Goal: Transaction & Acquisition: Download file/media

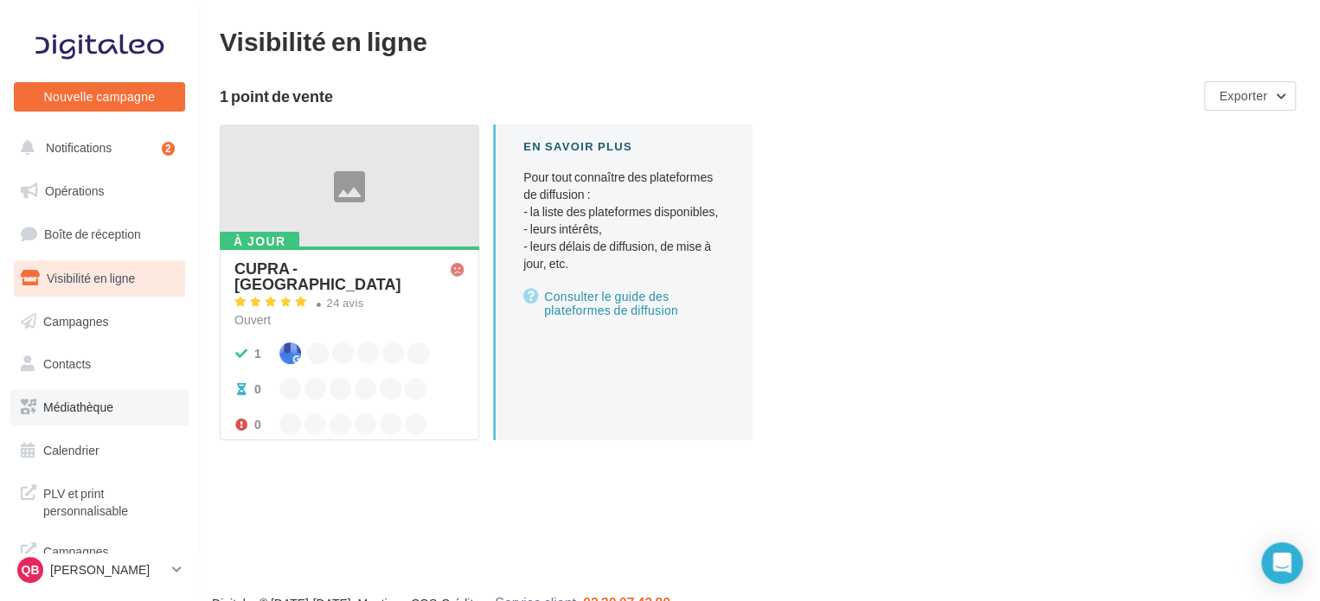
click at [116, 392] on link "Médiathèque" at bounding box center [99, 407] width 178 height 36
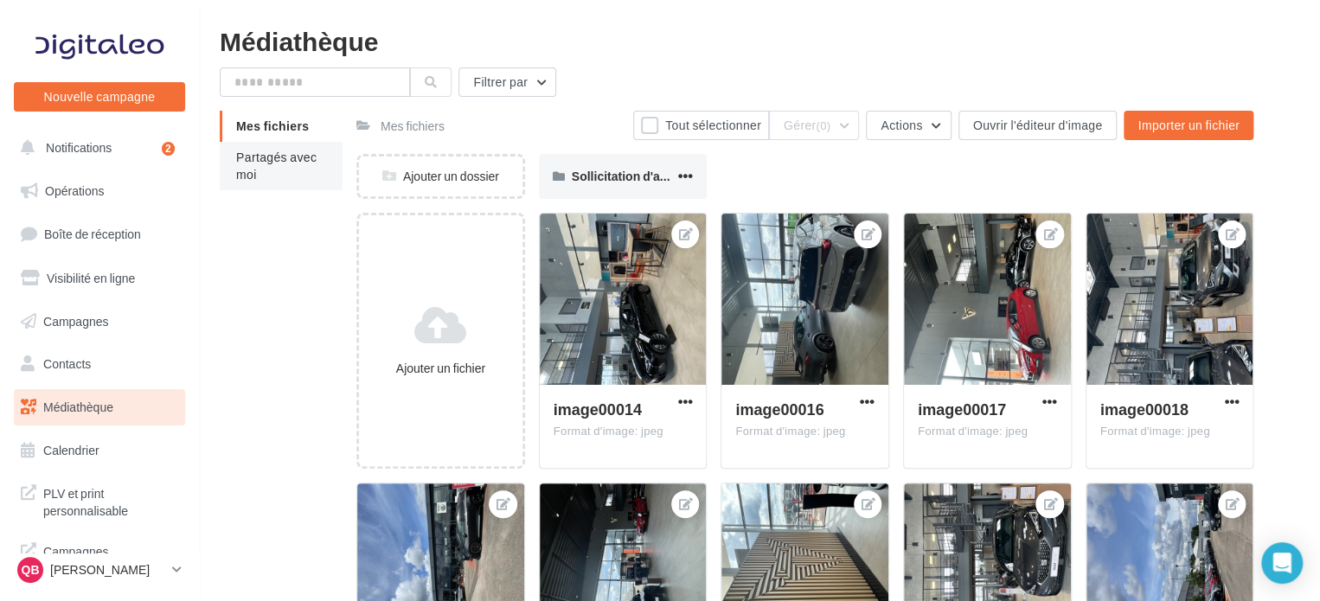
click at [279, 155] on span "Partagés avec moi" at bounding box center [276, 166] width 80 height 32
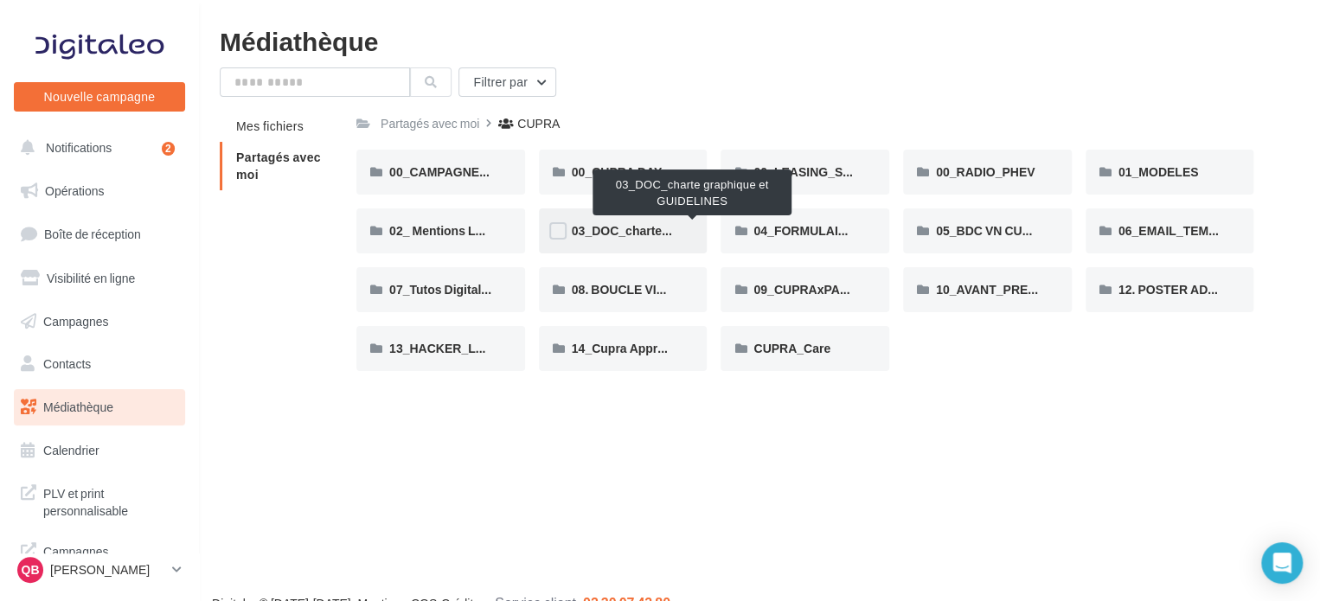
click at [639, 235] on span "03_DOC_charte graphique et GUIDELINES" at bounding box center [692, 230] width 241 height 15
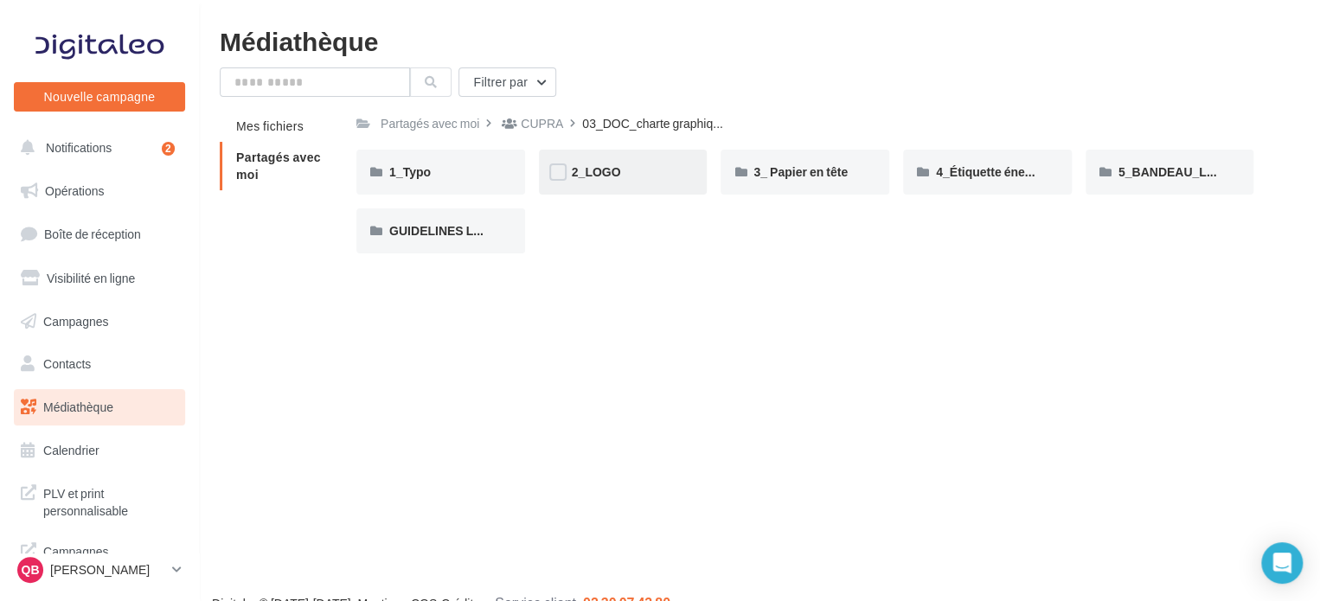
click at [623, 172] on div "2_LOGO" at bounding box center [623, 171] width 103 height 17
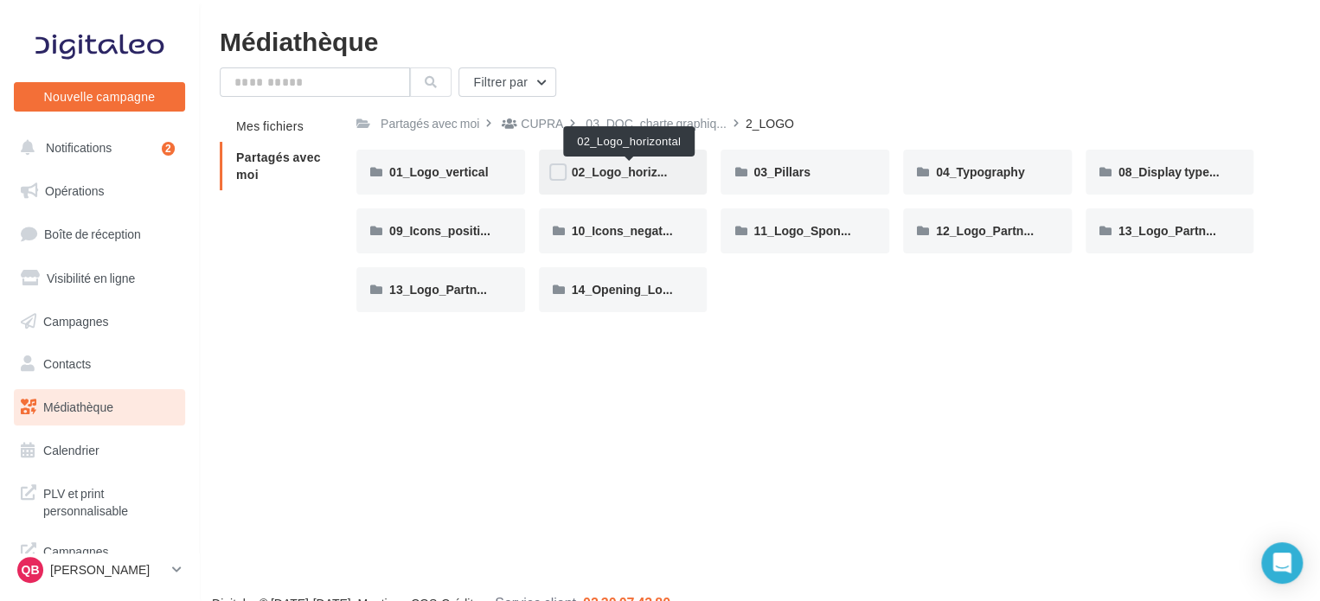
click at [631, 173] on span "02_Logo_horizontal" at bounding box center [629, 171] width 114 height 15
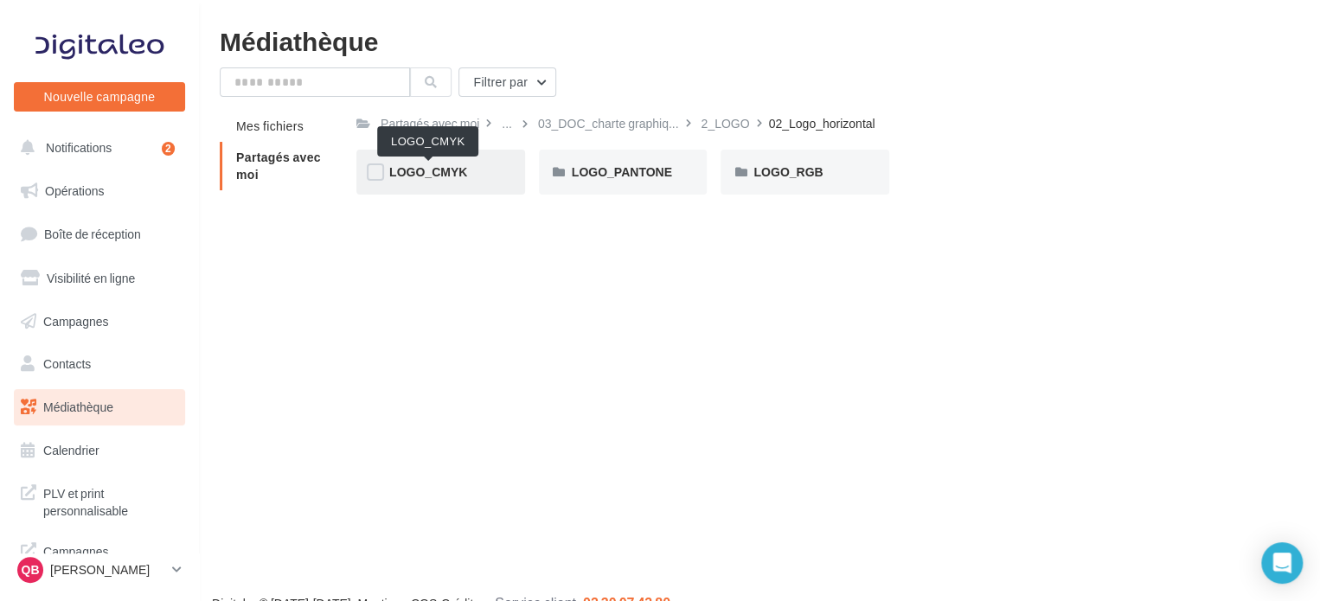
click at [463, 172] on span "LOGO_CMYK" at bounding box center [428, 171] width 78 height 15
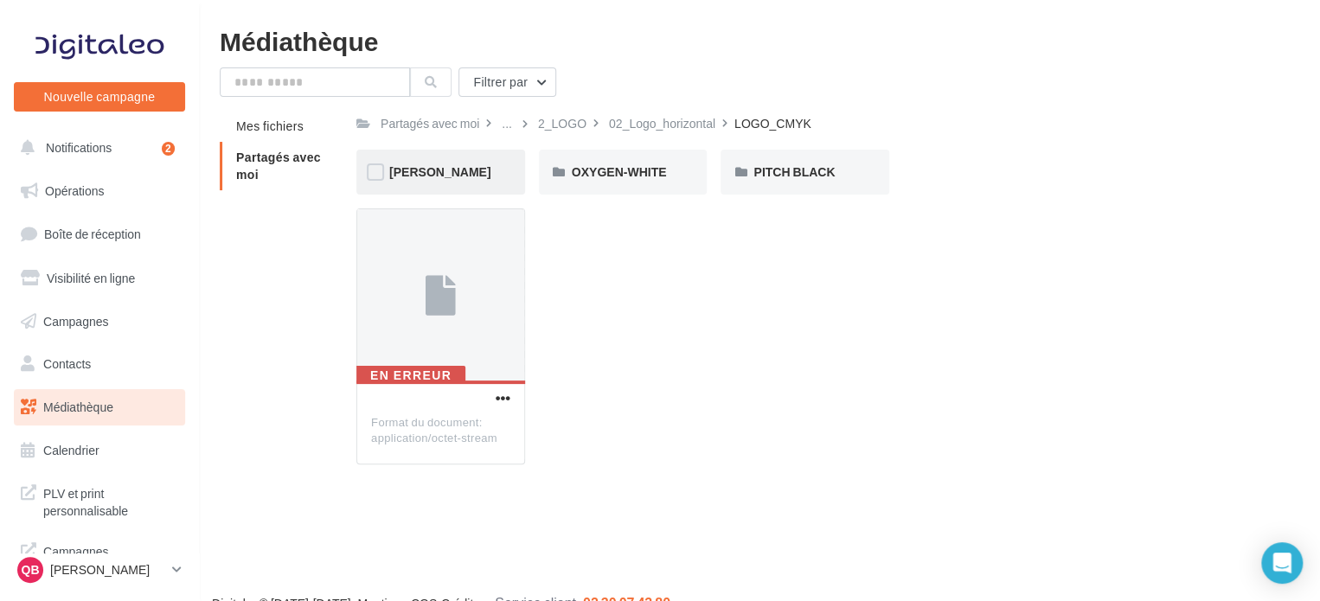
click at [470, 175] on div "COOPER" at bounding box center [440, 171] width 103 height 17
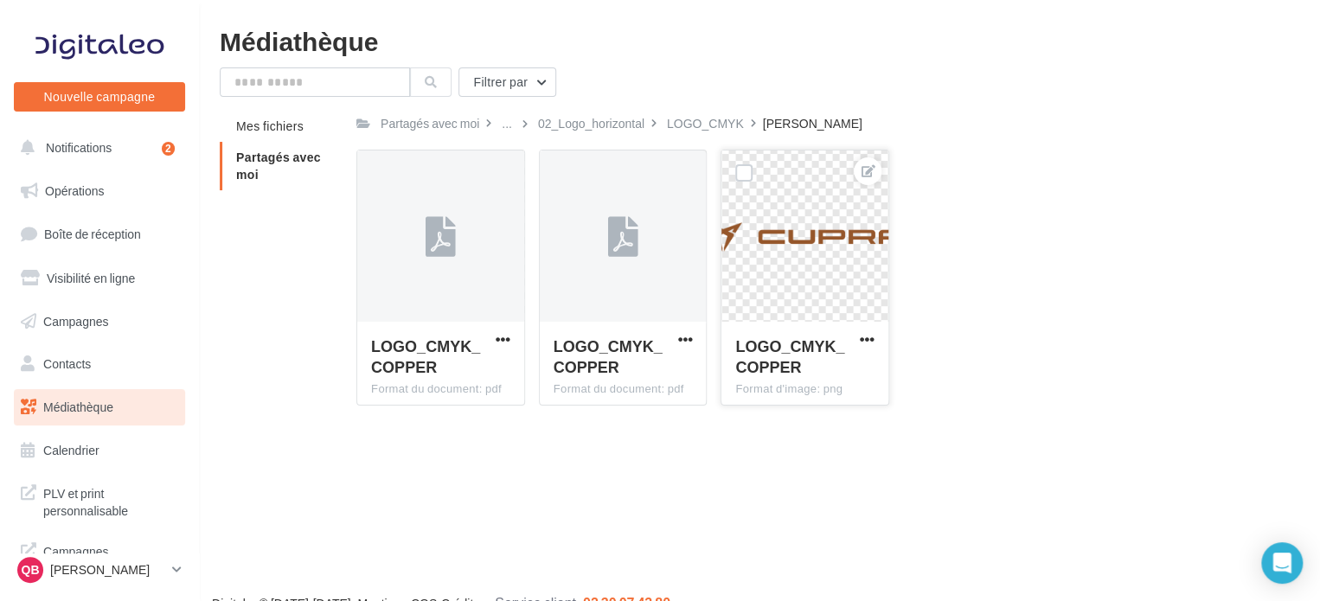
click at [875, 336] on button "button" at bounding box center [867, 340] width 22 height 17
click at [804, 425] on button "Télécharger" at bounding box center [788, 418] width 177 height 45
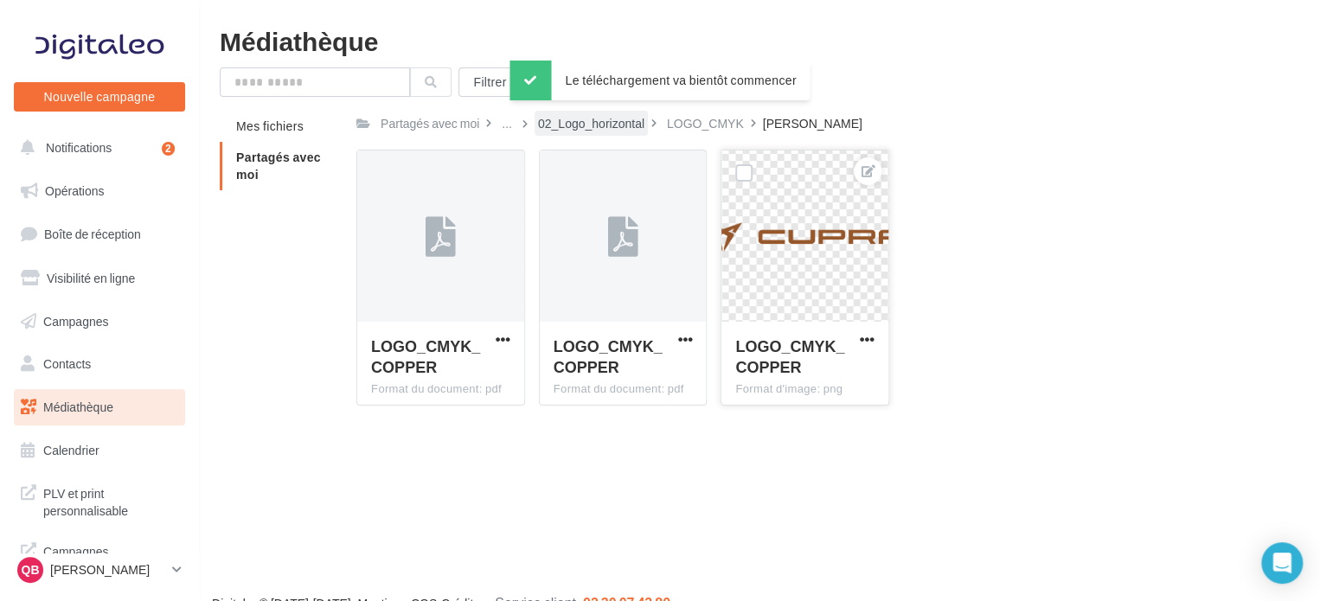
click at [599, 124] on div "02_Logo_horizontal" at bounding box center [591, 123] width 106 height 17
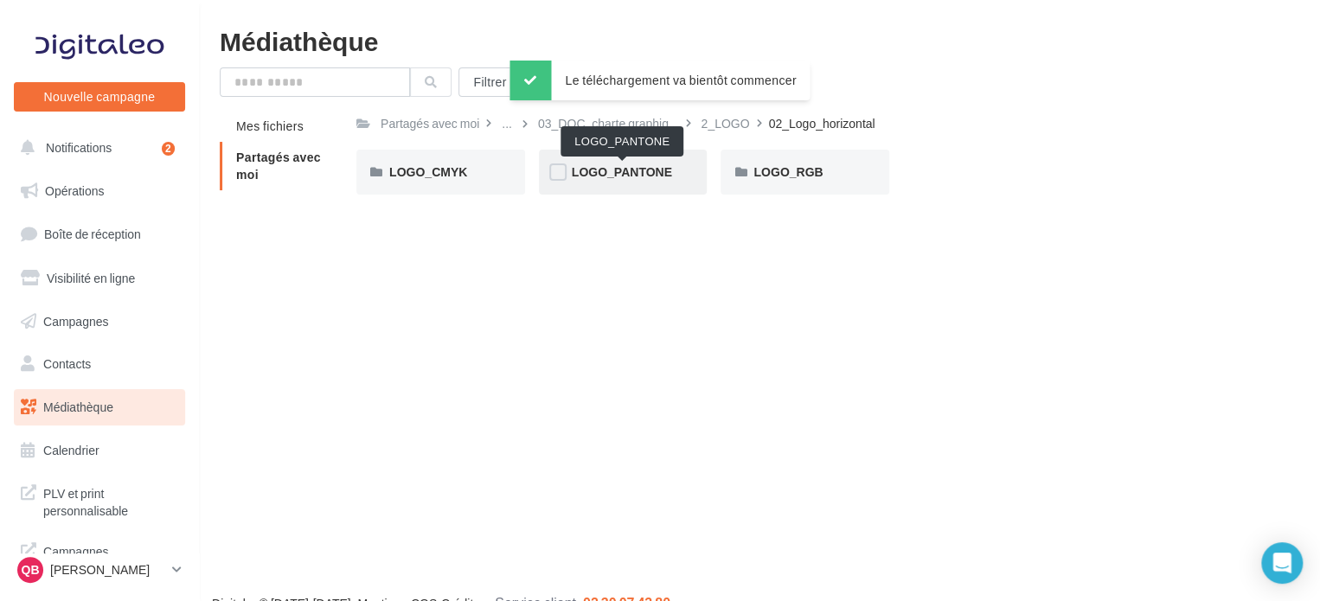
click at [610, 169] on span "LOGO_PANTONE" at bounding box center [622, 171] width 100 height 15
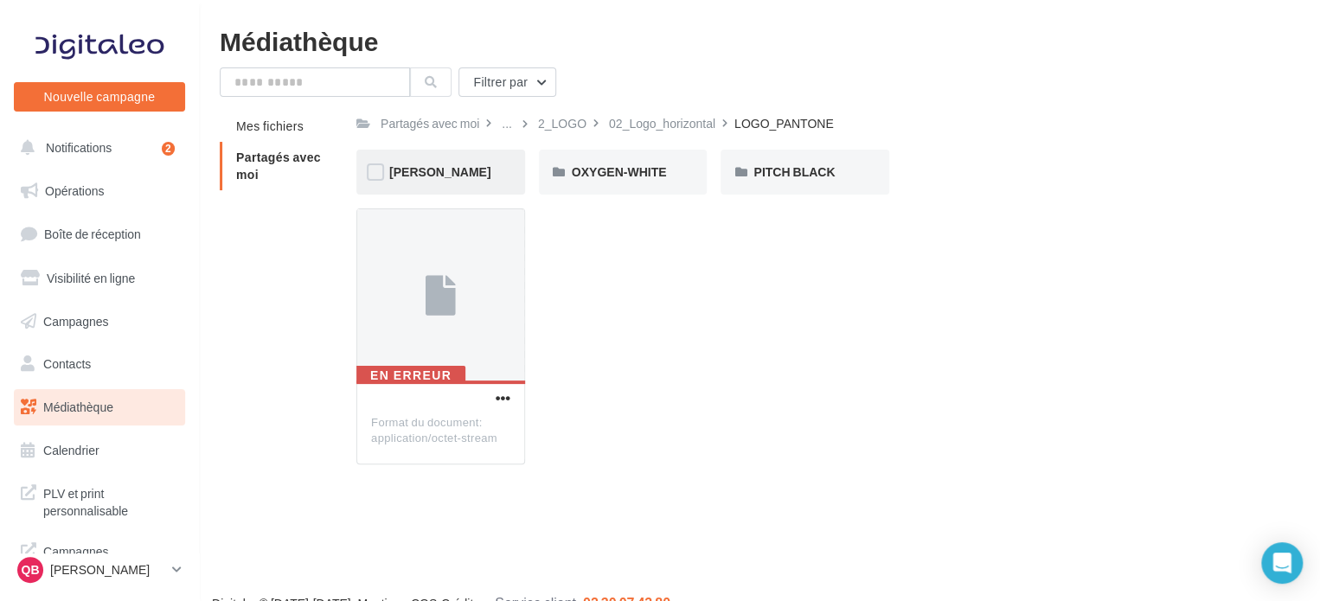
click at [439, 172] on span "COOPER" at bounding box center [439, 171] width 101 height 15
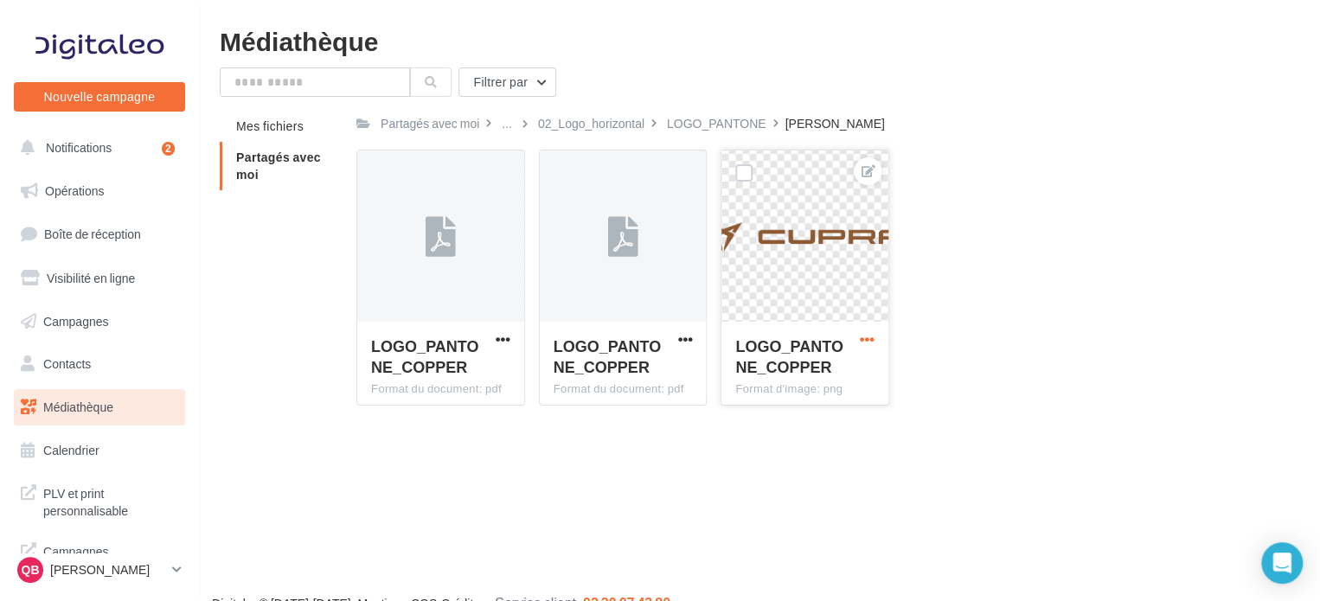
click at [872, 336] on span "button" at bounding box center [867, 339] width 15 height 15
click at [789, 414] on button "Télécharger" at bounding box center [788, 418] width 177 height 45
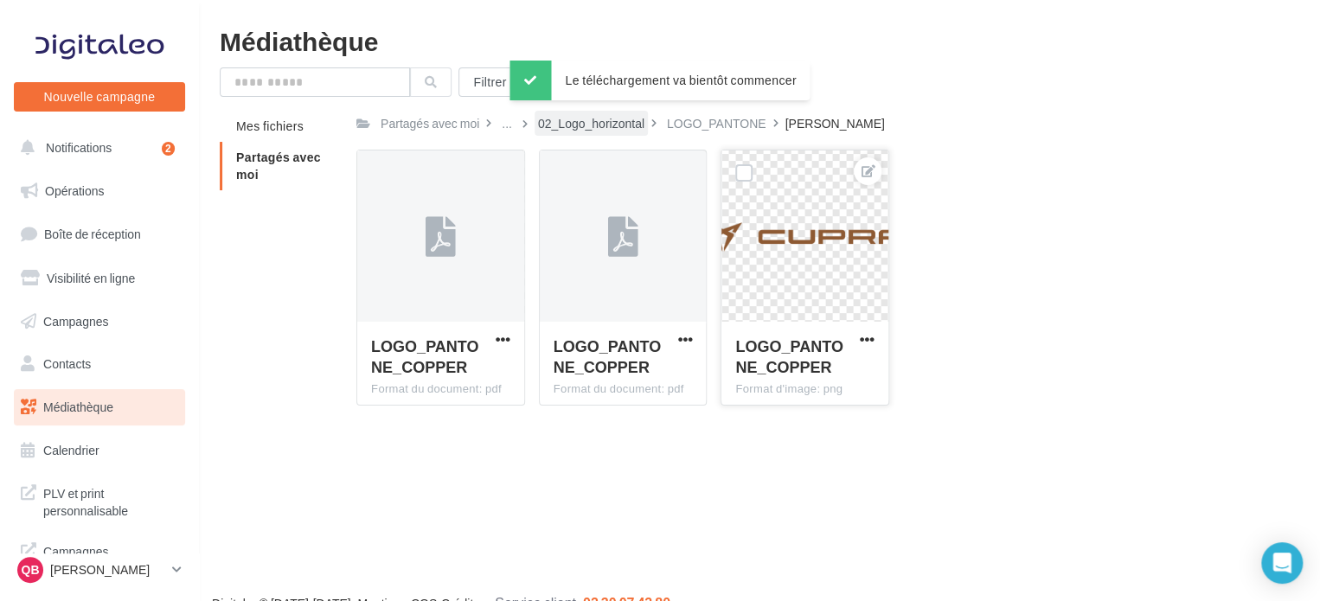
click at [619, 123] on div "02_Logo_horizontal" at bounding box center [591, 123] width 106 height 17
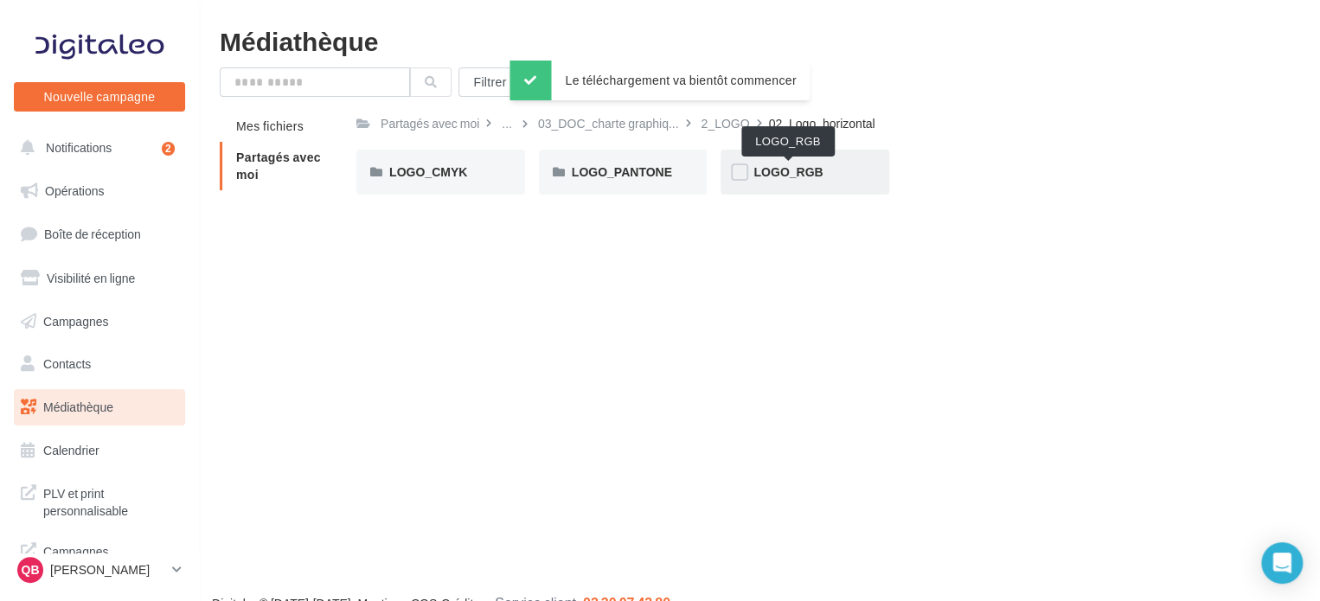
click at [777, 169] on span "LOGO_RGB" at bounding box center [787, 171] width 69 height 15
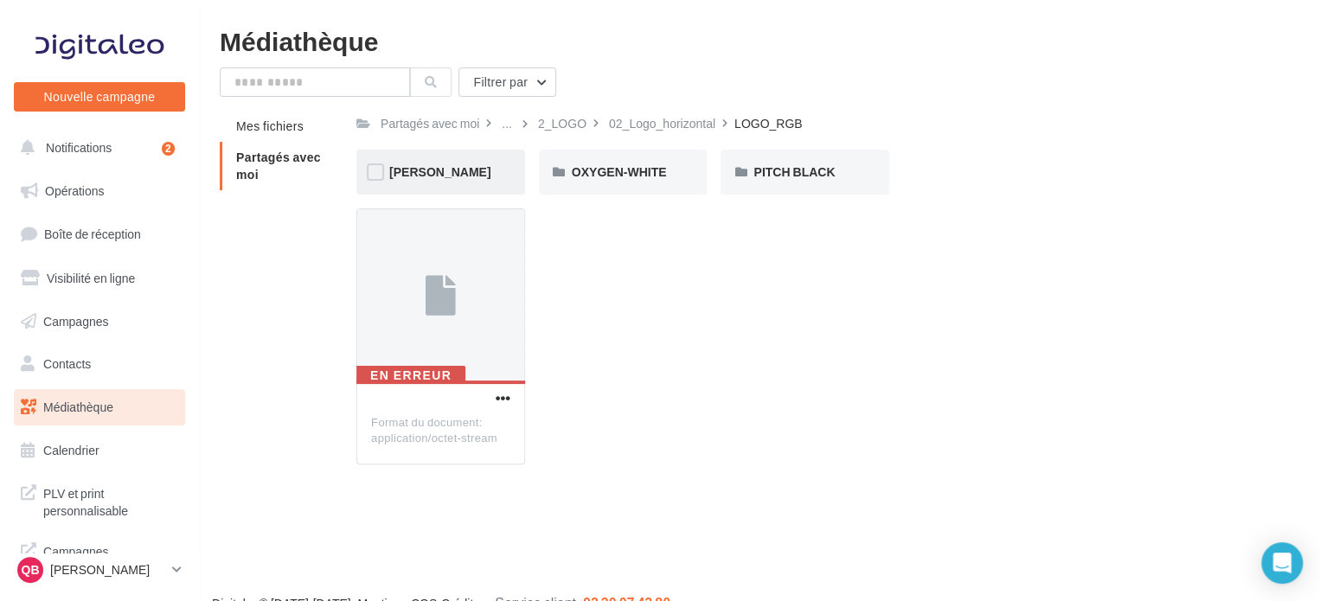
click at [470, 176] on div "COOPER" at bounding box center [440, 171] width 103 height 17
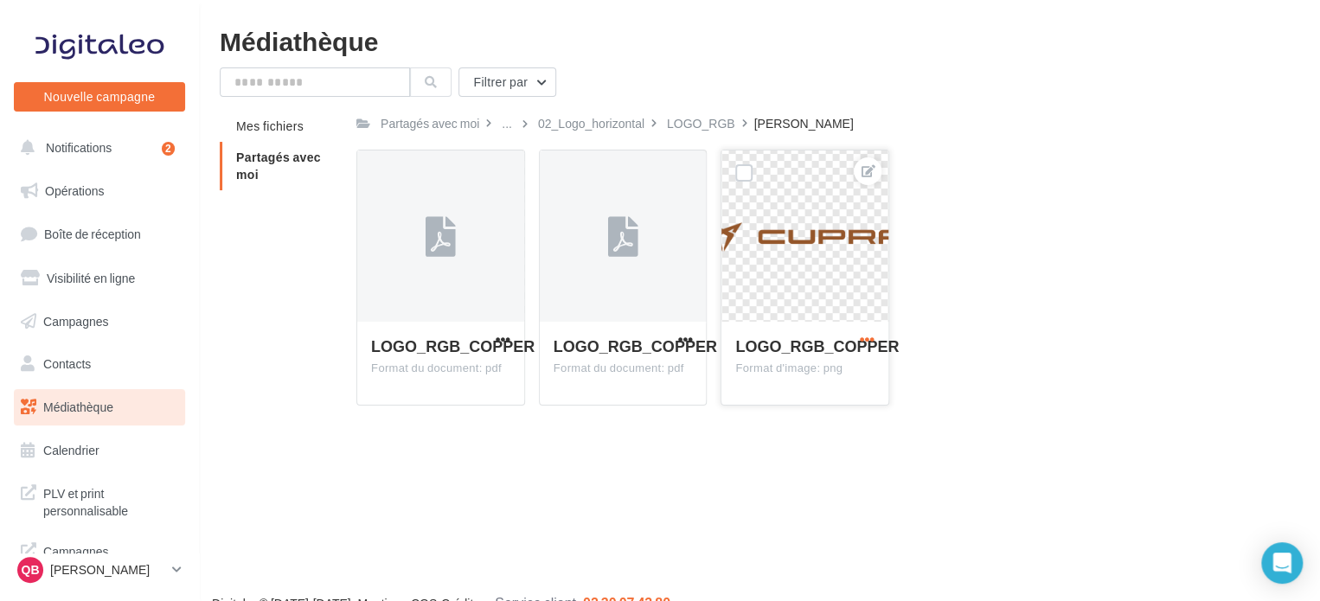
click at [870, 337] on span "button" at bounding box center [867, 339] width 15 height 15
click at [797, 418] on button "Télécharger" at bounding box center [788, 418] width 177 height 45
